Goal: Register for event/course

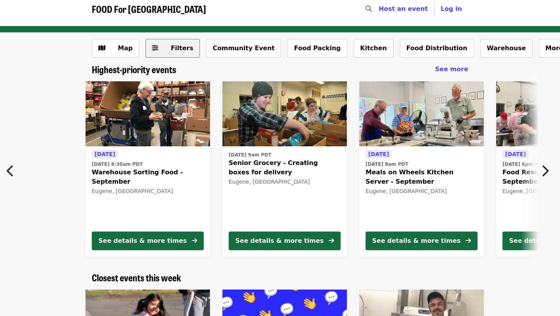
click at [167, 47] on span "Filters" at bounding box center [178, 48] width 30 height 9
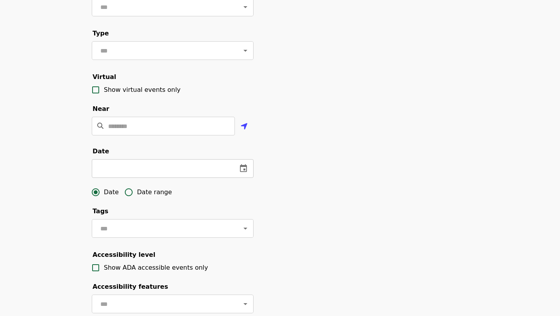
scroll to position [110, 0]
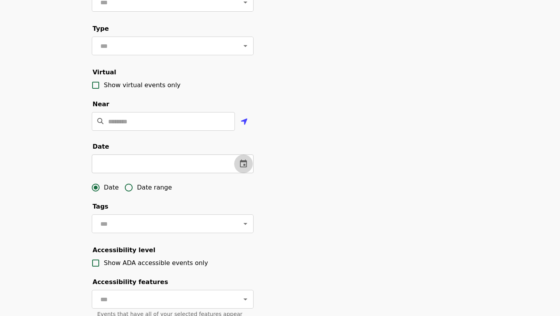
click at [241, 162] on icon "change date" at bounding box center [243, 163] width 9 height 9
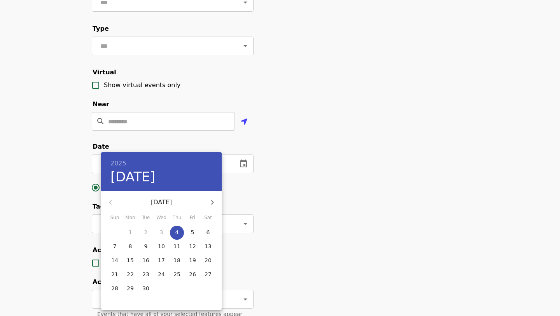
click at [130, 286] on p "29" at bounding box center [130, 288] width 7 height 8
type input "**********"
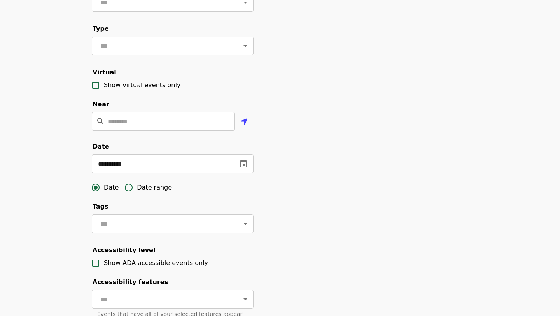
click at [145, 189] on span "Date range" at bounding box center [154, 187] width 35 height 9
click at [163, 163] on icon "change date" at bounding box center [159, 163] width 9 height 9
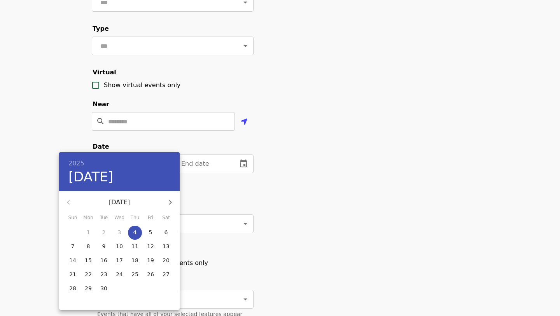
click at [87, 288] on p "29" at bounding box center [88, 288] width 7 height 8
type input "**********"
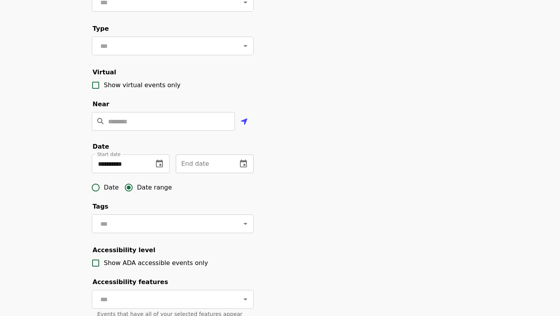
click at [246, 163] on icon "change date" at bounding box center [243, 163] width 7 height 8
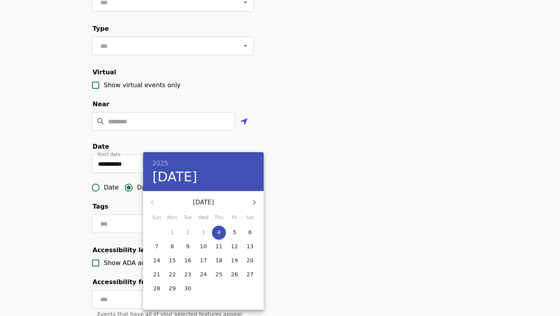
click at [252, 202] on icon "button" at bounding box center [254, 201] width 9 height 9
click at [235, 232] on p "3" at bounding box center [234, 232] width 3 height 8
type input "**********"
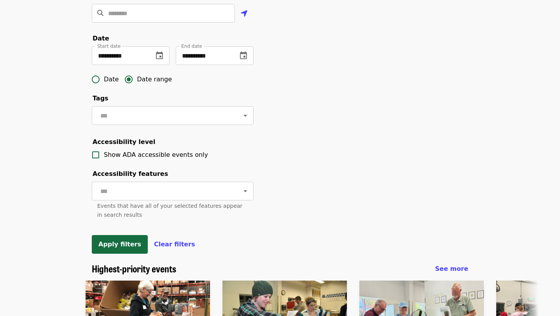
scroll to position [229, 0]
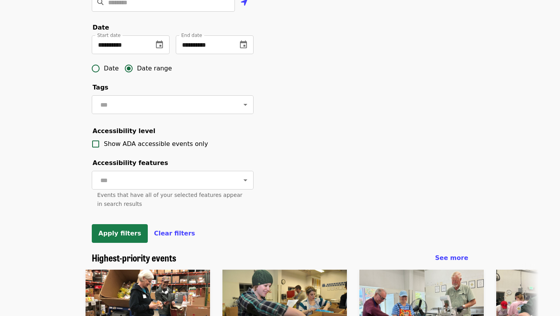
click at [126, 233] on span "Apply filters" at bounding box center [119, 232] width 43 height 7
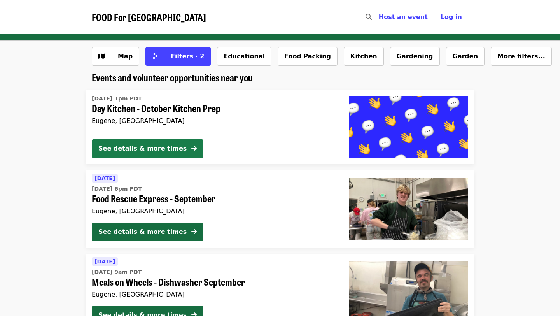
click at [172, 150] on button "See details & more times" at bounding box center [148, 148] width 112 height 19
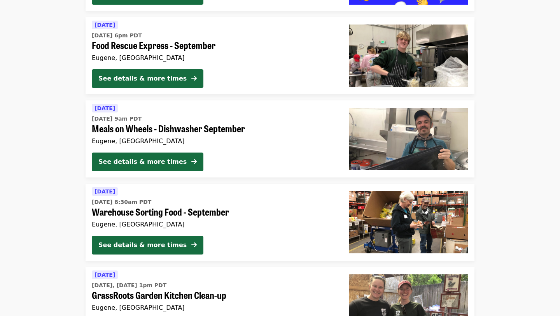
scroll to position [179, 0]
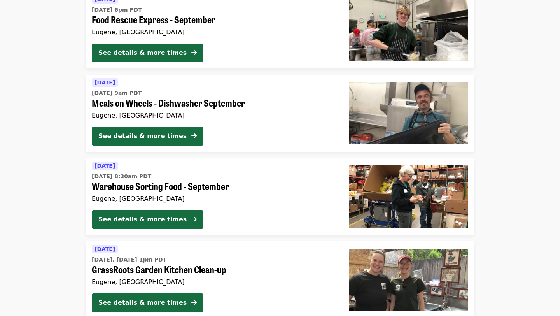
click at [168, 208] on div "Tomorrow Mon, Sep 8 @ 8:30am PDT Warehouse Sorting Food - September Eugene, OR …" at bounding box center [214, 196] width 257 height 77
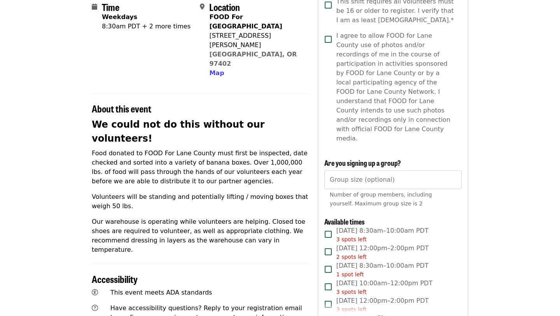
scroll to position [192, 0]
click at [389, 314] on span "Show more" at bounding box center [396, 317] width 39 height 7
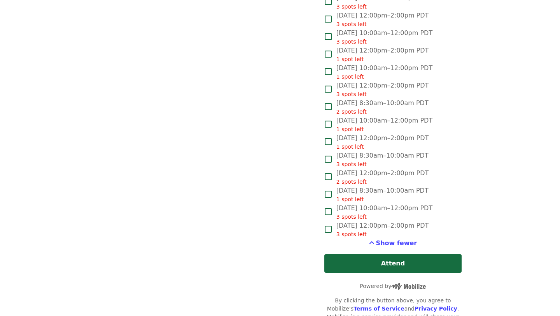
scroll to position [792, 0]
click at [361, 212] on div "3 spots left" at bounding box center [384, 216] width 96 height 8
click at [356, 220] on span "Tue, Sep 30, 12:00pm–2:00pm PDT 3 spots left" at bounding box center [382, 228] width 92 height 17
click at [354, 203] on span "Tue, Sep 30, 10:00am–12:00pm PDT 3 spots left" at bounding box center [384, 211] width 96 height 17
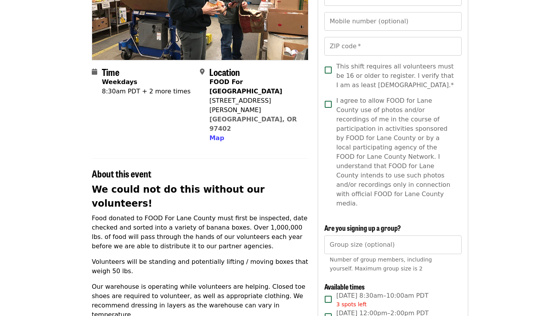
scroll to position [0, 0]
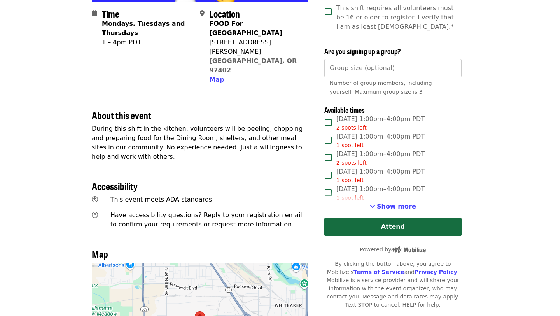
scroll to position [186, 0]
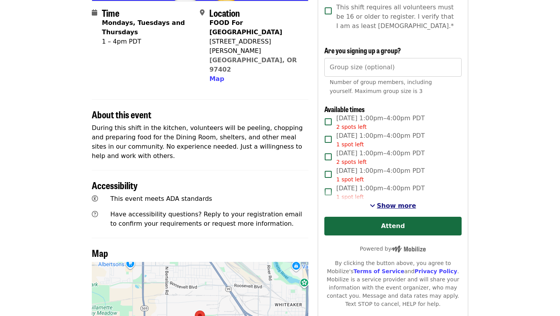
click at [390, 203] on span "Show more" at bounding box center [396, 205] width 39 height 7
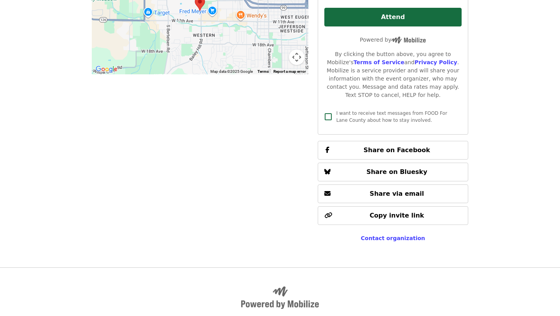
scroll to position [498, 0]
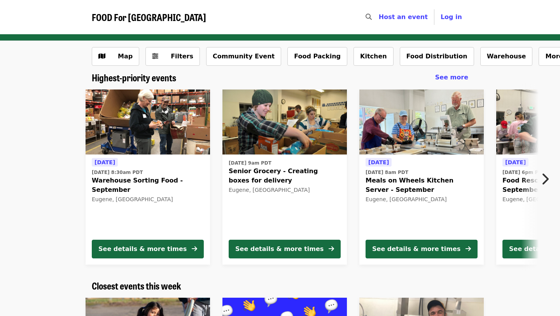
click at [405, 171] on time "[DATE] 8am PDT" at bounding box center [386, 172] width 43 height 7
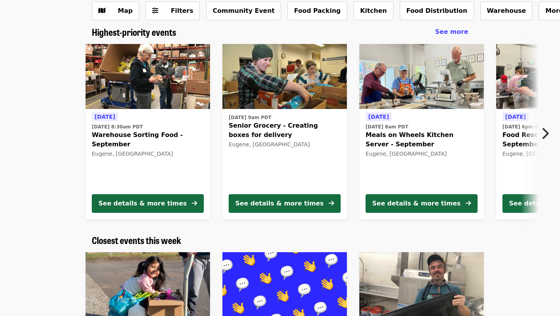
scroll to position [44, 0]
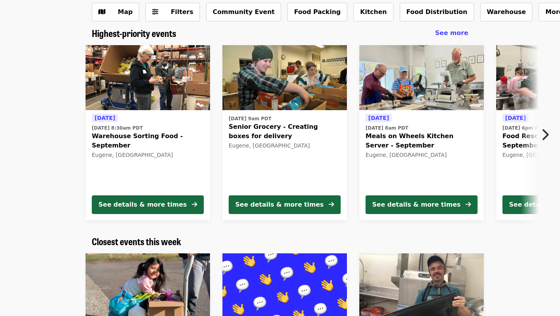
click at [293, 132] on span "Senior Grocery - Creating boxes for delivery" at bounding box center [285, 131] width 112 height 19
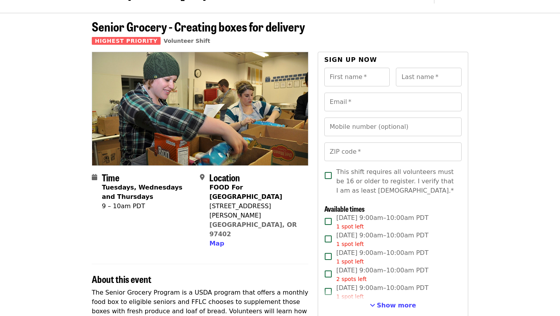
scroll to position [17, 0]
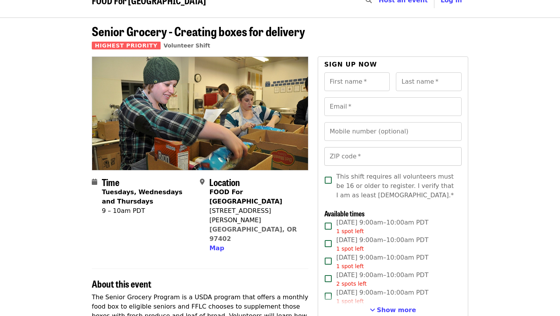
click at [366, 158] on input "ZIP code   *" at bounding box center [392, 156] width 137 height 19
click at [370, 93] on div "First name   * First name * Last name   * Last name *" at bounding box center [392, 84] width 137 height 25
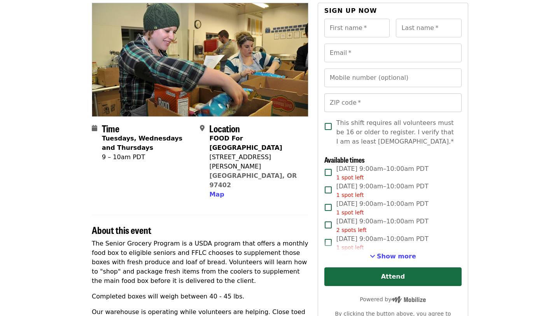
scroll to position [71, 0]
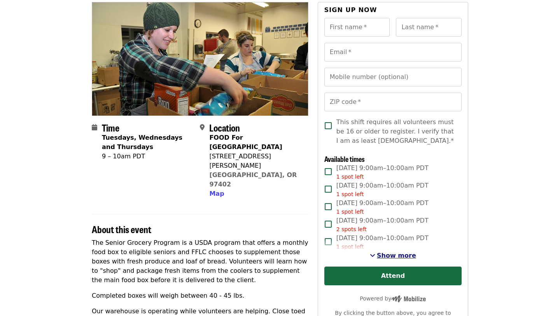
click at [390, 255] on span "Show more" at bounding box center [396, 254] width 39 height 7
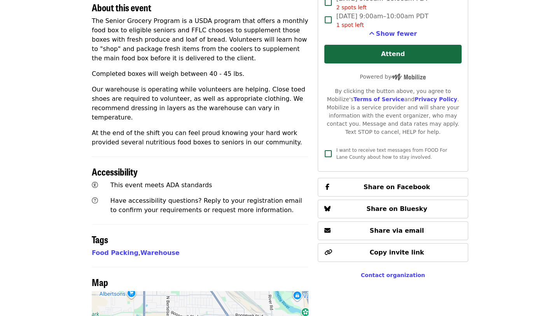
scroll to position [293, 0]
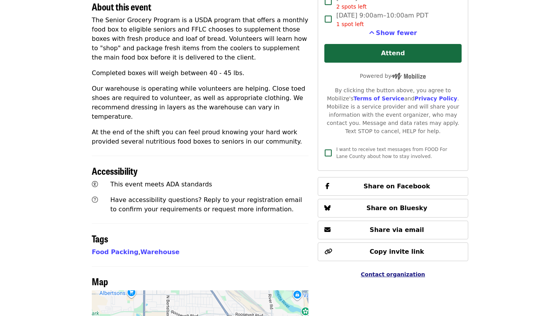
click at [393, 274] on span "Contact organization" at bounding box center [393, 274] width 64 height 6
